Goal: Task Accomplishment & Management: Manage account settings

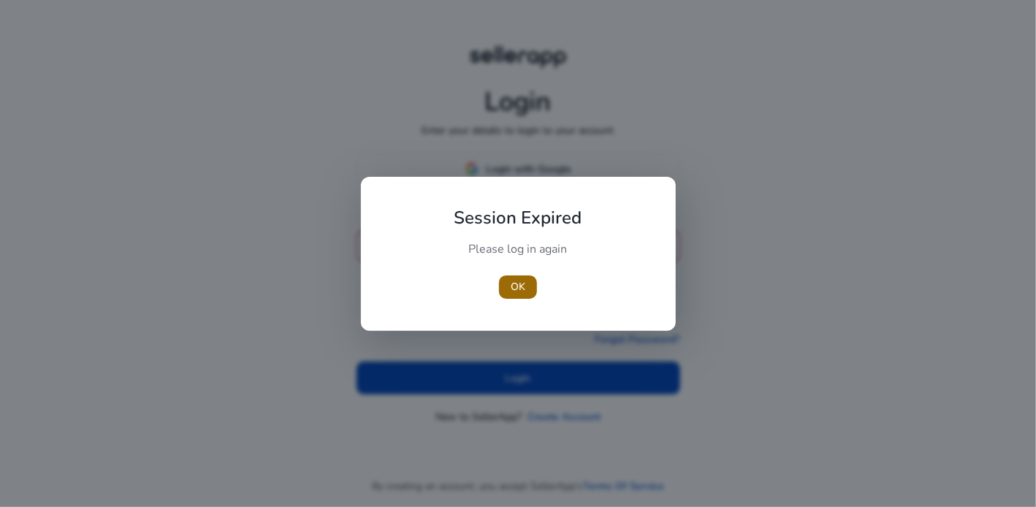
type input "**********"
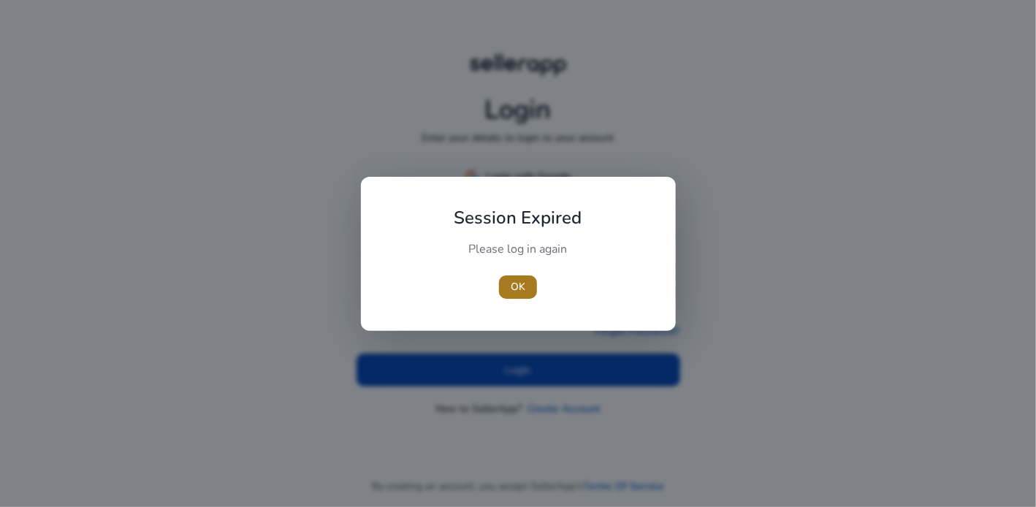
click at [523, 290] on span "OK" at bounding box center [518, 286] width 15 height 15
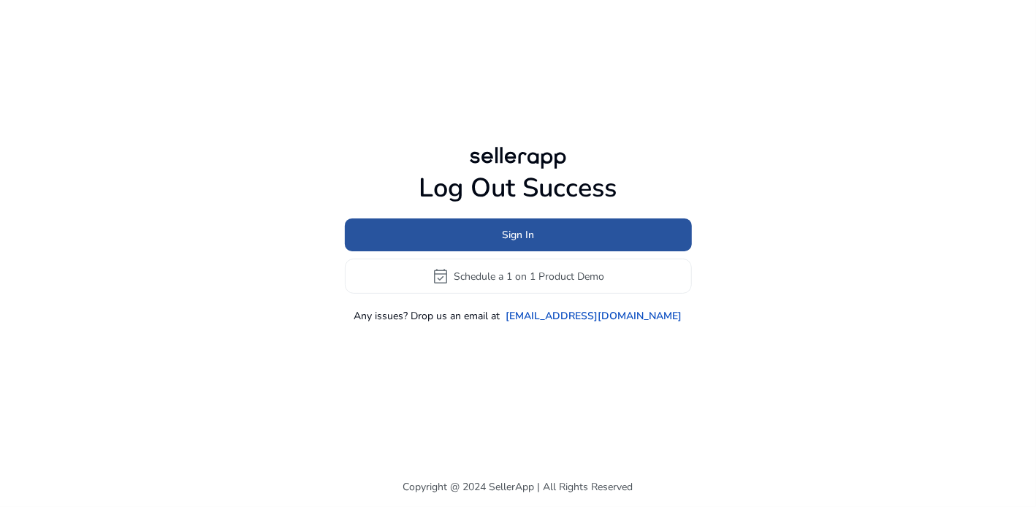
click at [551, 238] on span at bounding box center [518, 235] width 347 height 35
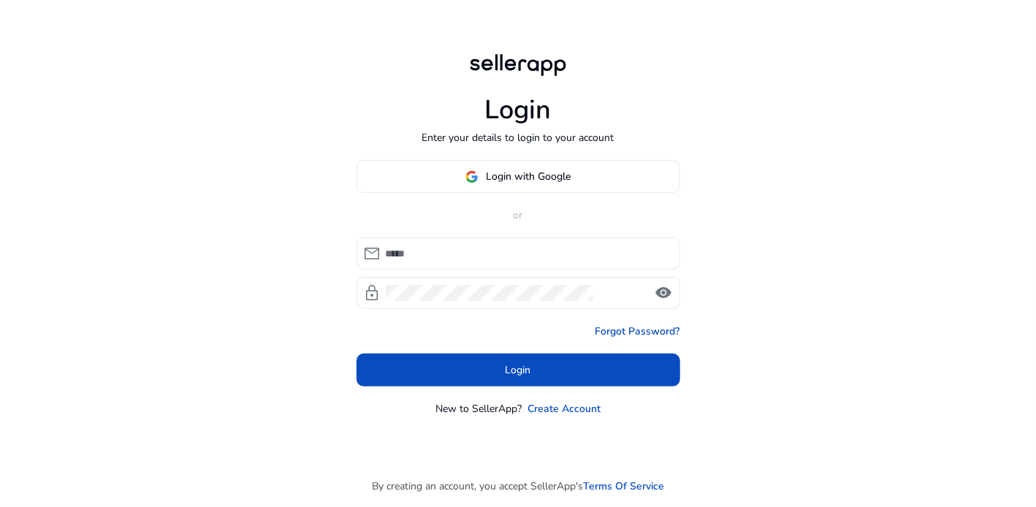
type input "**********"
click at [659, 289] on span "visibility" at bounding box center [664, 293] width 18 height 18
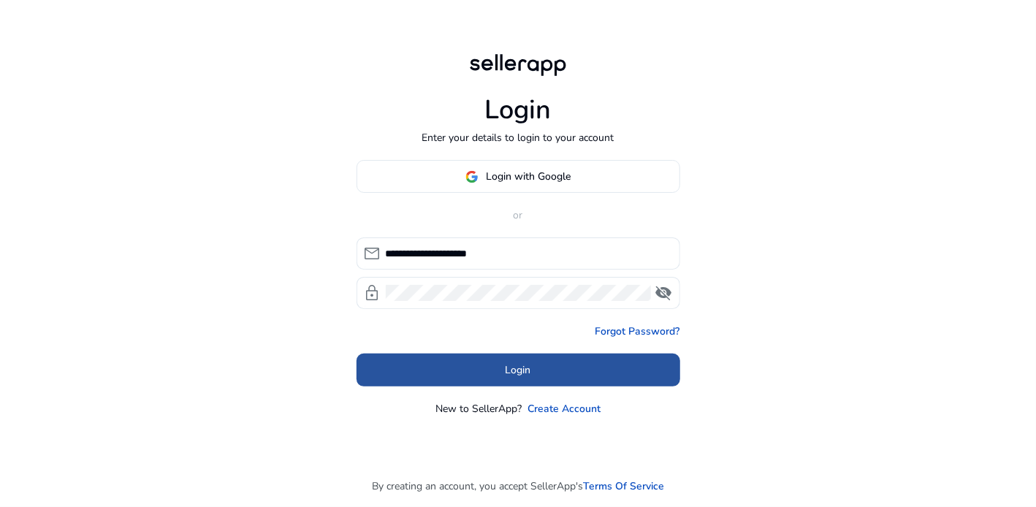
click at [494, 373] on span at bounding box center [519, 370] width 324 height 35
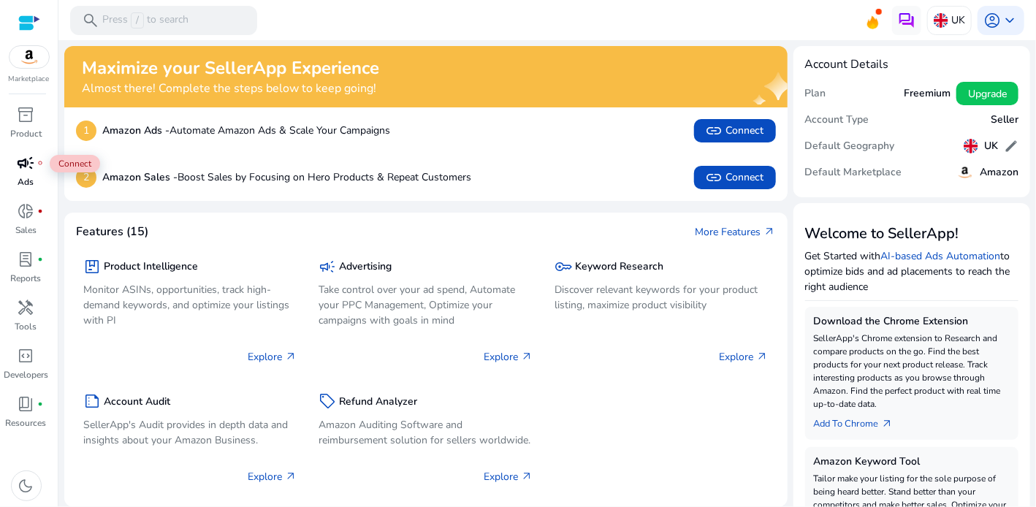
click at [31, 172] on span "campaign" at bounding box center [27, 163] width 18 height 18
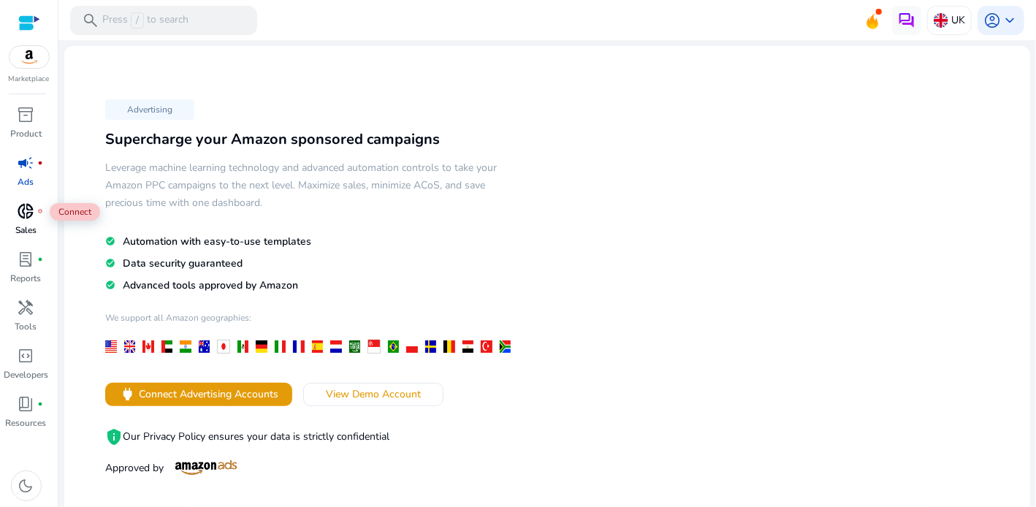
click at [20, 211] on span "donut_small" at bounding box center [27, 211] width 18 height 18
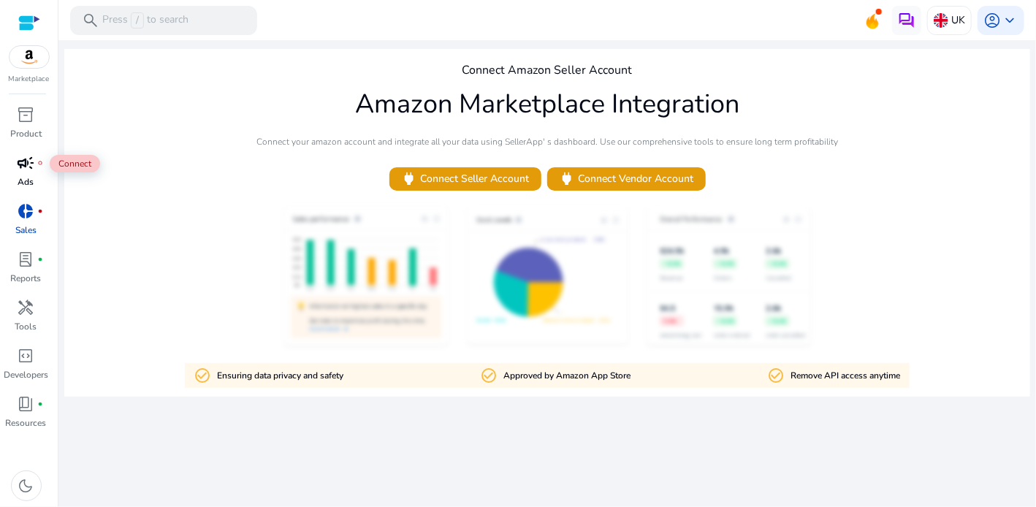
click at [23, 169] on span "campaign" at bounding box center [27, 163] width 18 height 18
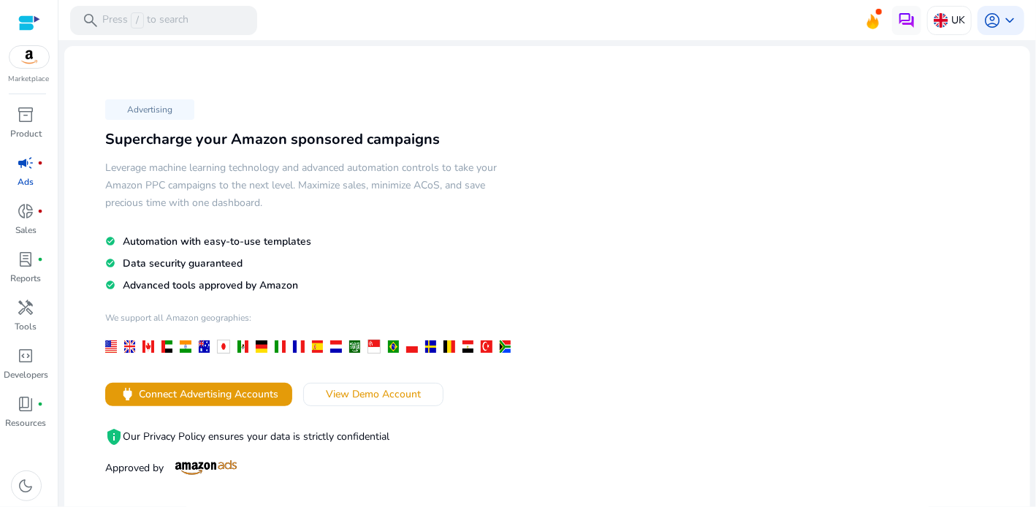
click at [77, 171] on div "Advertising Supercharge your Amazon sponsored campaigns Leverage machine learni…" at bounding box center [311, 286] width 471 height 385
click at [1004, 18] on span "keyboard_arrow_down" at bounding box center [1010, 21] width 18 height 18
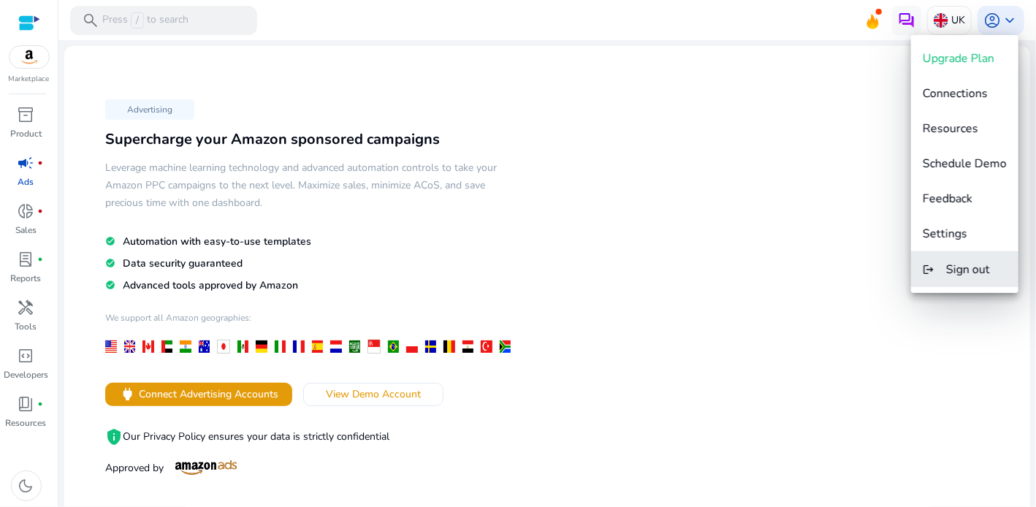
click at [956, 267] on span "Sign out" at bounding box center [968, 270] width 44 height 16
